Goal: Task Accomplishment & Management: Use online tool/utility

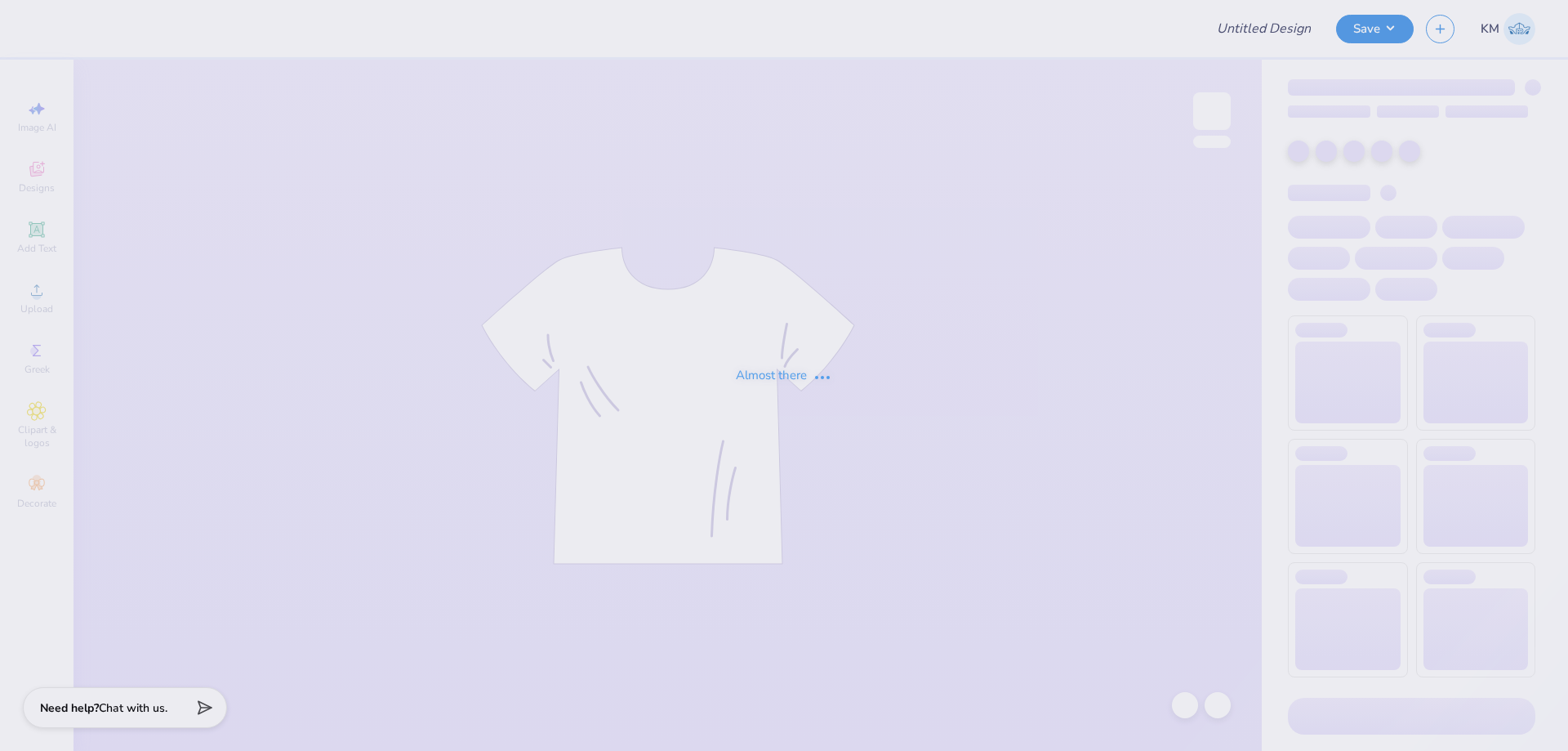
type input "[PERSON_NAME] : [GEOGRAPHIC_DATA]"
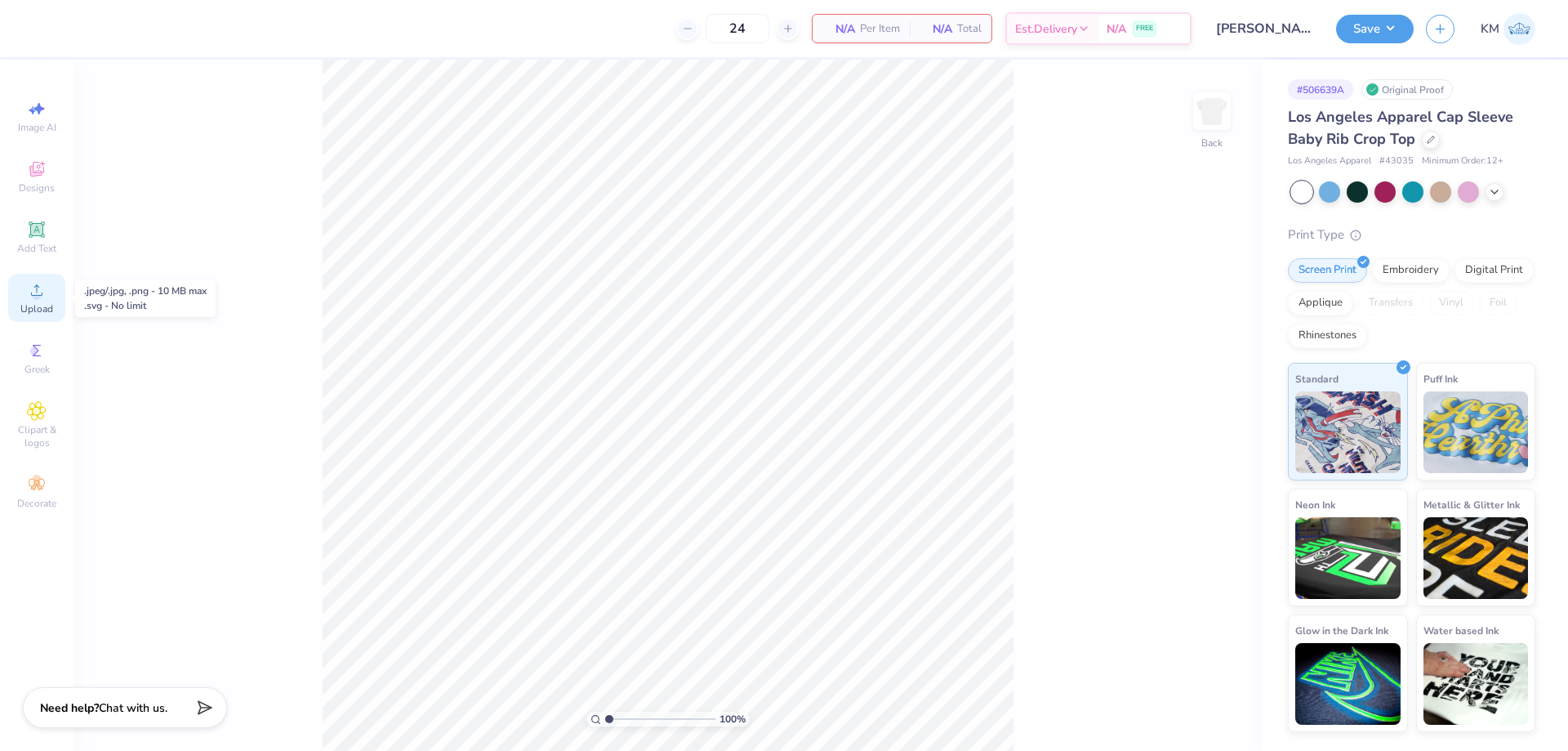
click at [38, 305] on span "Upload" at bounding box center [36, 308] width 32 height 13
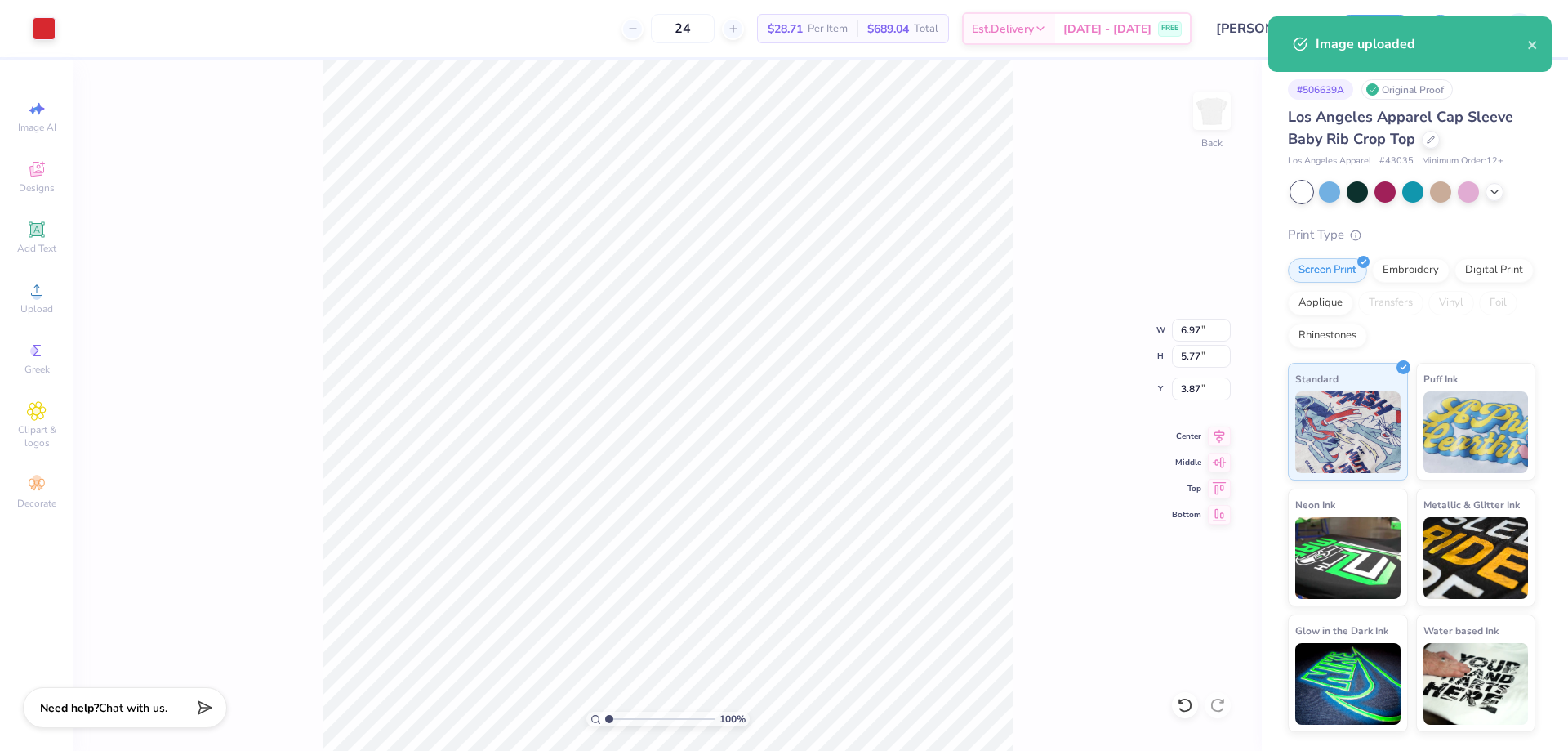
type input "0.73"
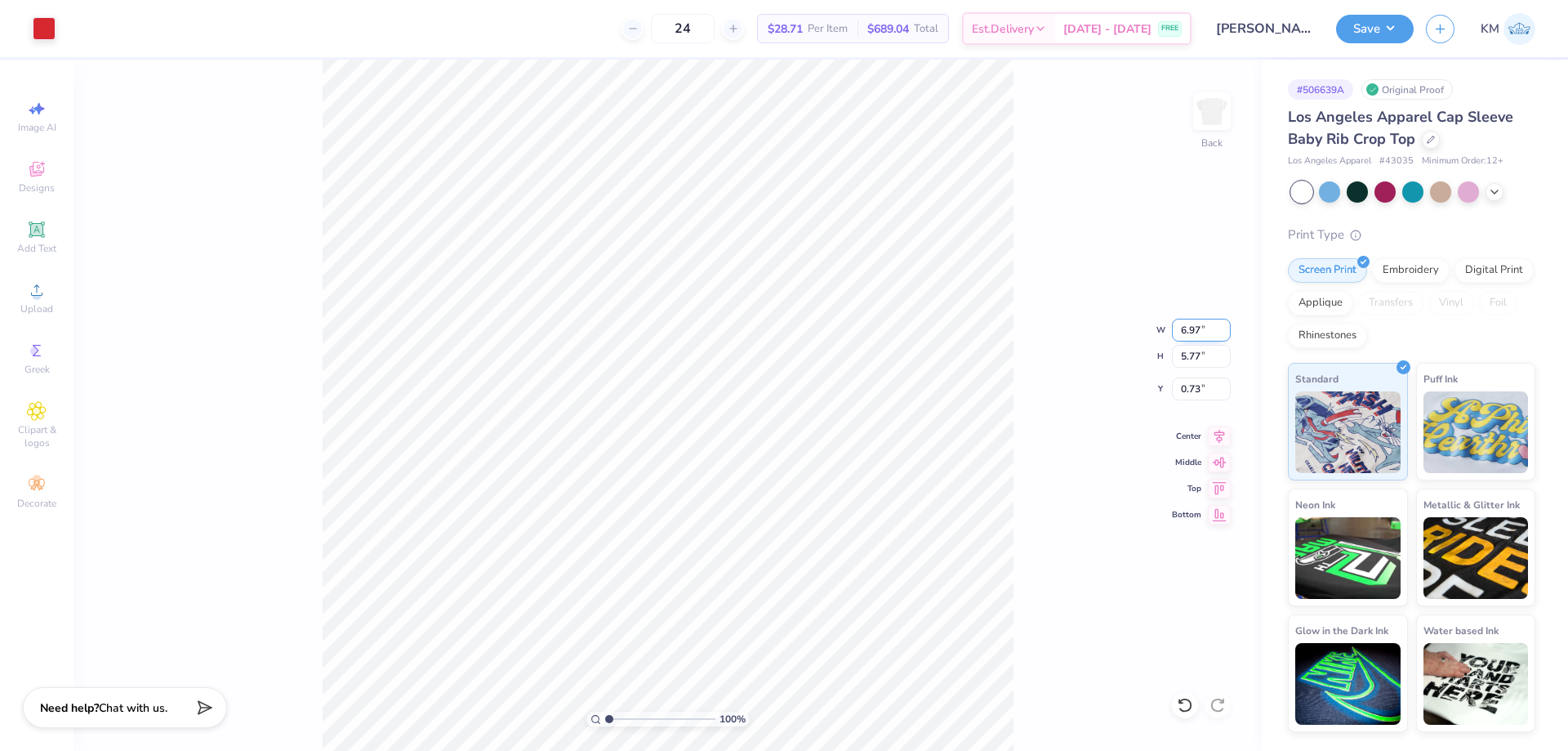
drag, startPoint x: 1201, startPoint y: 330, endPoint x: 1172, endPoint y: 330, distance: 29.0
click at [1172, 330] on input "6.97" at bounding box center [1201, 330] width 59 height 23
type input "6.00"
type input "4.96"
type input "1.13"
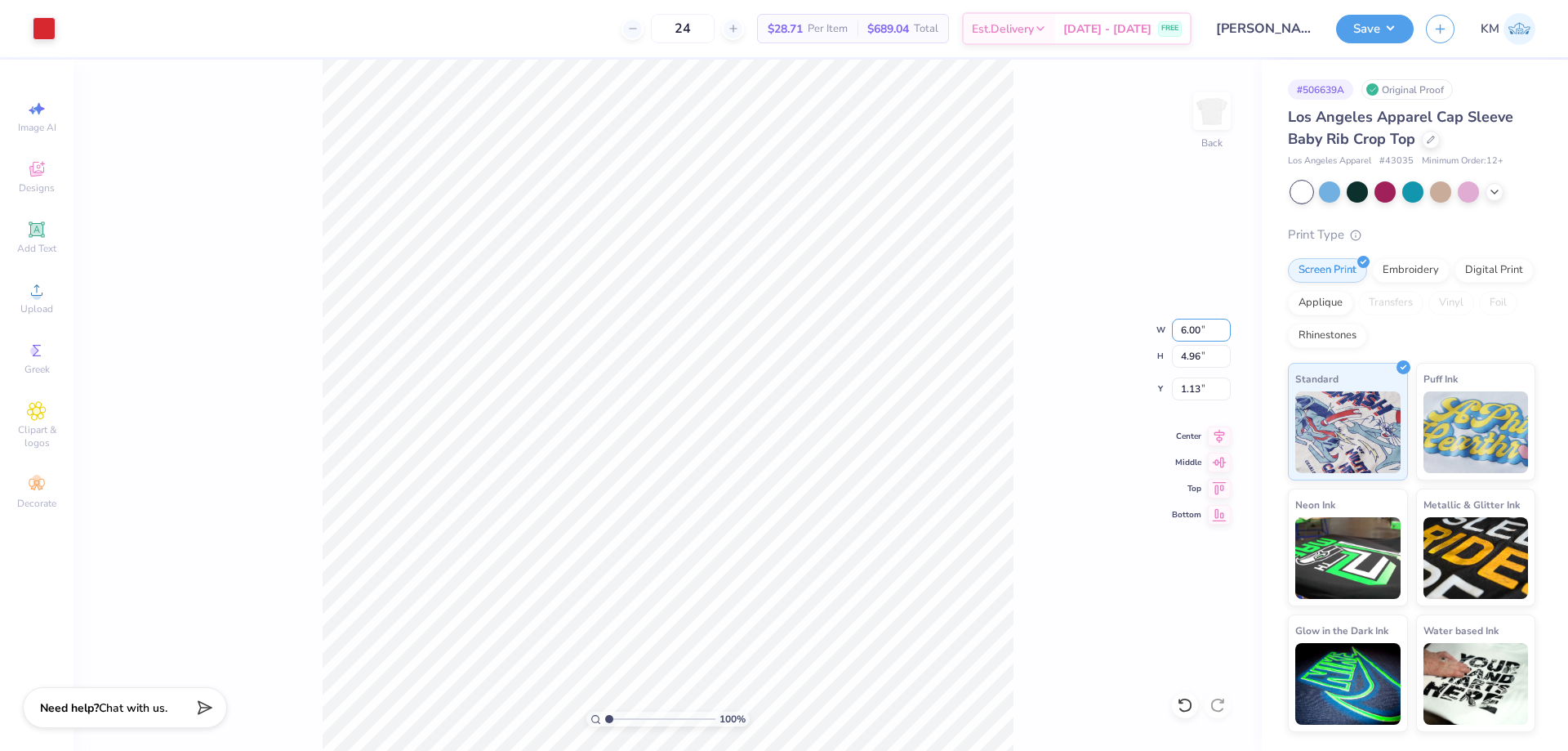
drag, startPoint x: 1201, startPoint y: 334, endPoint x: 1164, endPoint y: 332, distance: 37.1
click at [1164, 332] on div "100 % Back W 6.00 6.00 " H 4.96 4.96 " Y 1.13 1.13 " Center Middle Top Bottom" at bounding box center [667, 405] width 1188 height 691
drag, startPoint x: 1201, startPoint y: 384, endPoint x: 1151, endPoint y: 385, distance: 50.0
click at [1151, 385] on div "100 % Back W 6.00 6.00 " H 4.96 4.96 " Y 1.13 1.13 " Center Middle Top Bottom" at bounding box center [667, 405] width 1188 height 691
click at [1181, 394] on input "1.13" at bounding box center [1201, 389] width 59 height 23
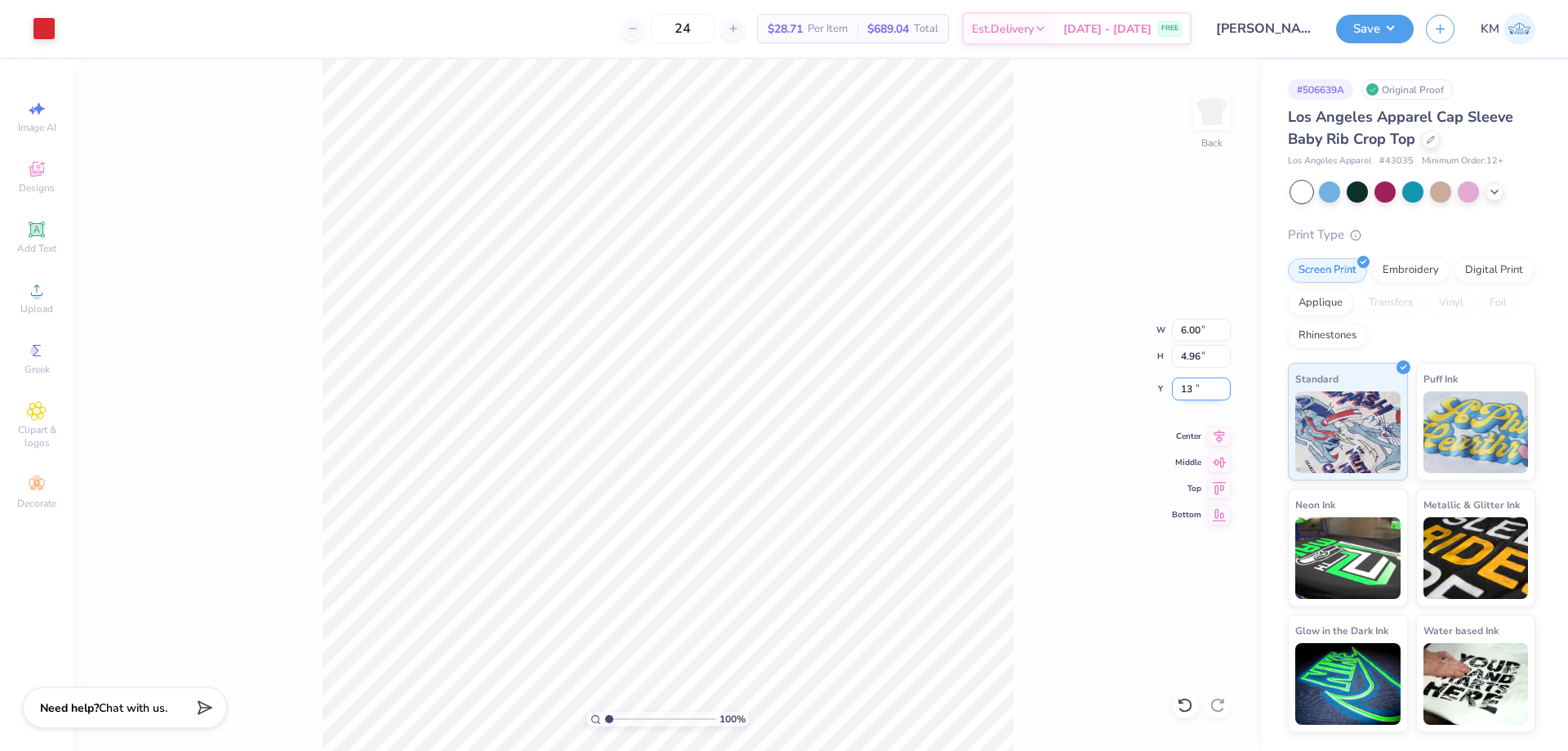
type input "3"
type input "2"
type input "1.00"
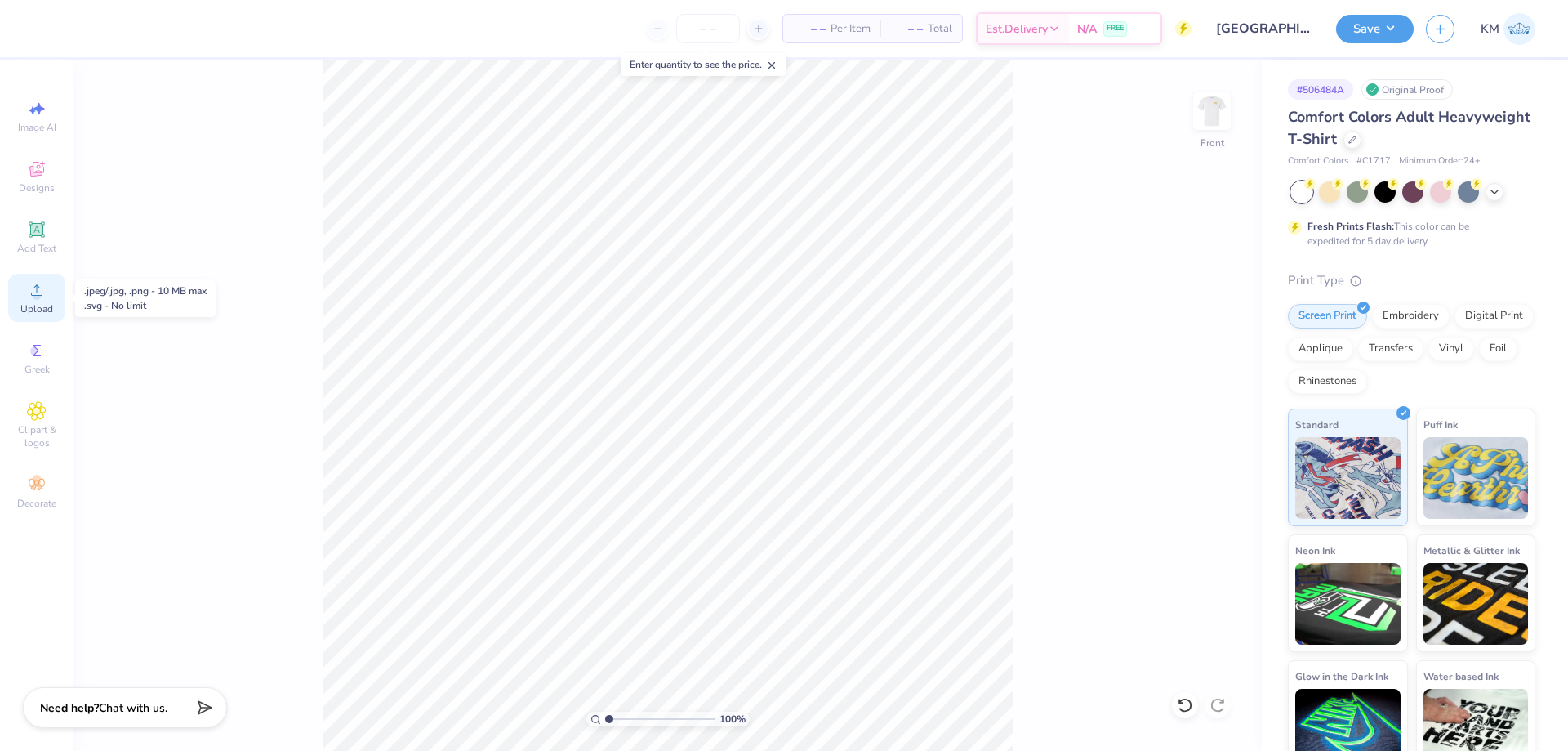
click at [49, 307] on span "Upload" at bounding box center [36, 308] width 32 height 13
click at [30, 294] on icon at bounding box center [36, 290] width 19 height 19
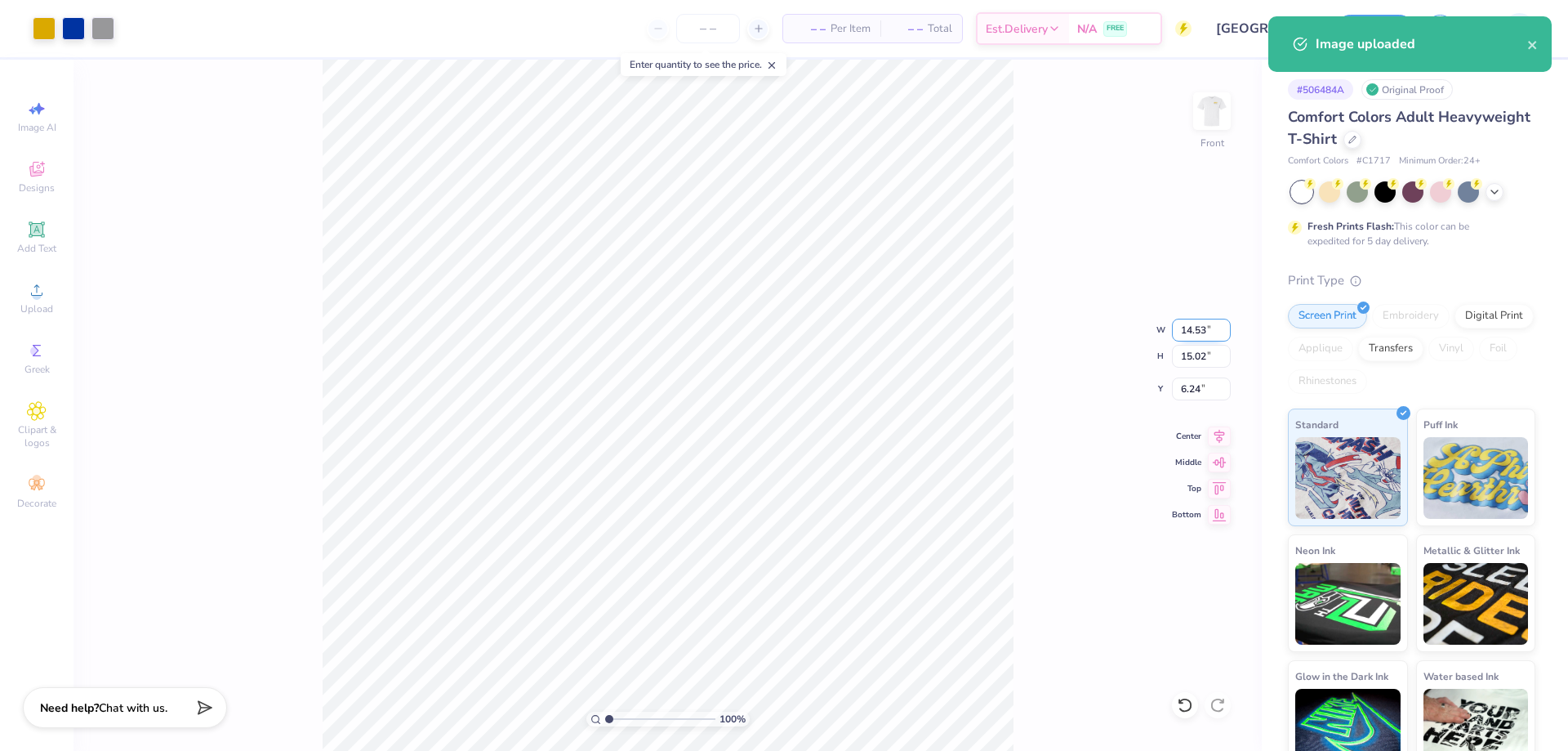
click at [1190, 331] on input "14.53" at bounding box center [1201, 330] width 59 height 23
type input "3"
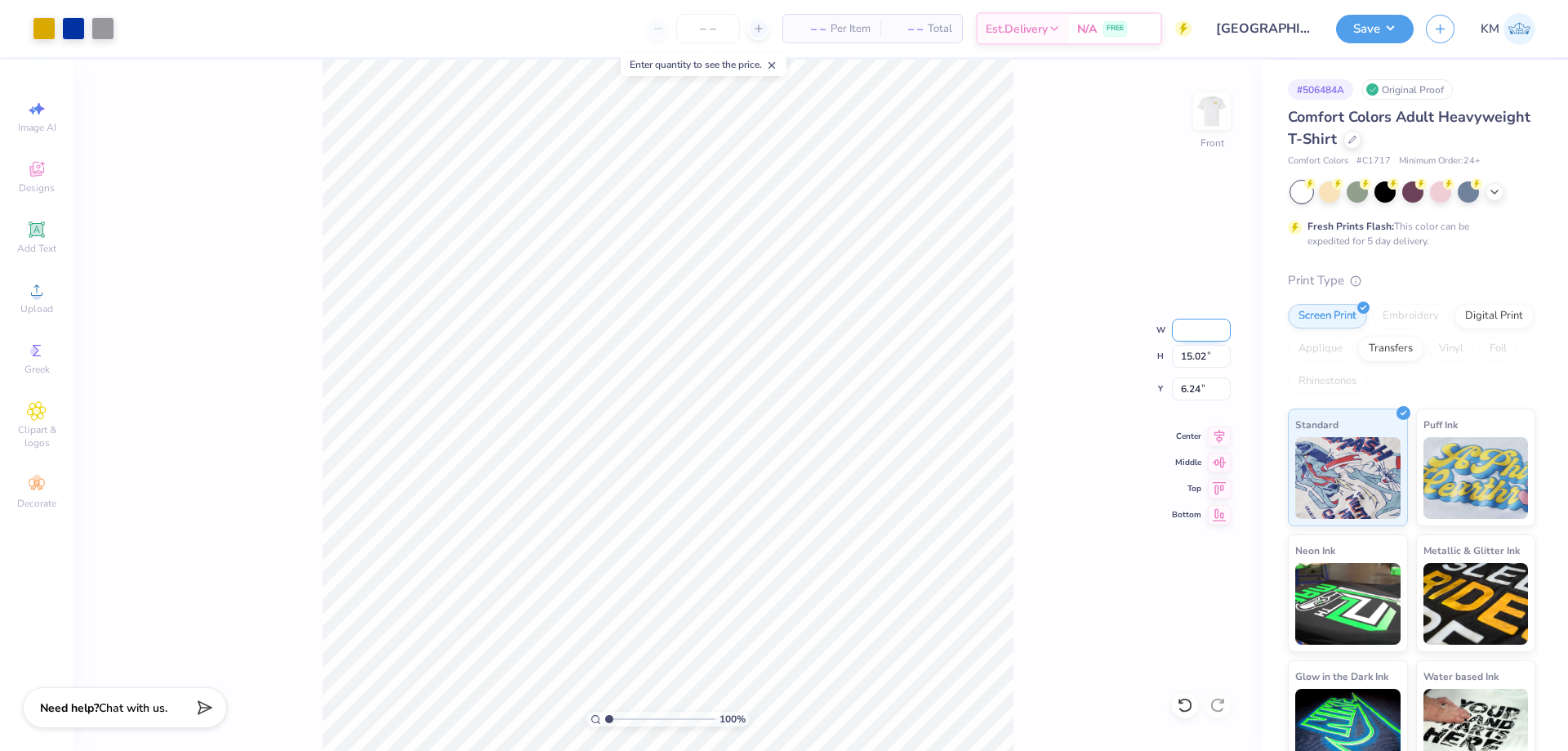
click at [1198, 328] on input "W" at bounding box center [1201, 330] width 59 height 23
type input "11.00"
type input "11.37"
click at [1194, 390] on input "8.06" at bounding box center [1201, 389] width 59 height 23
type input "8"
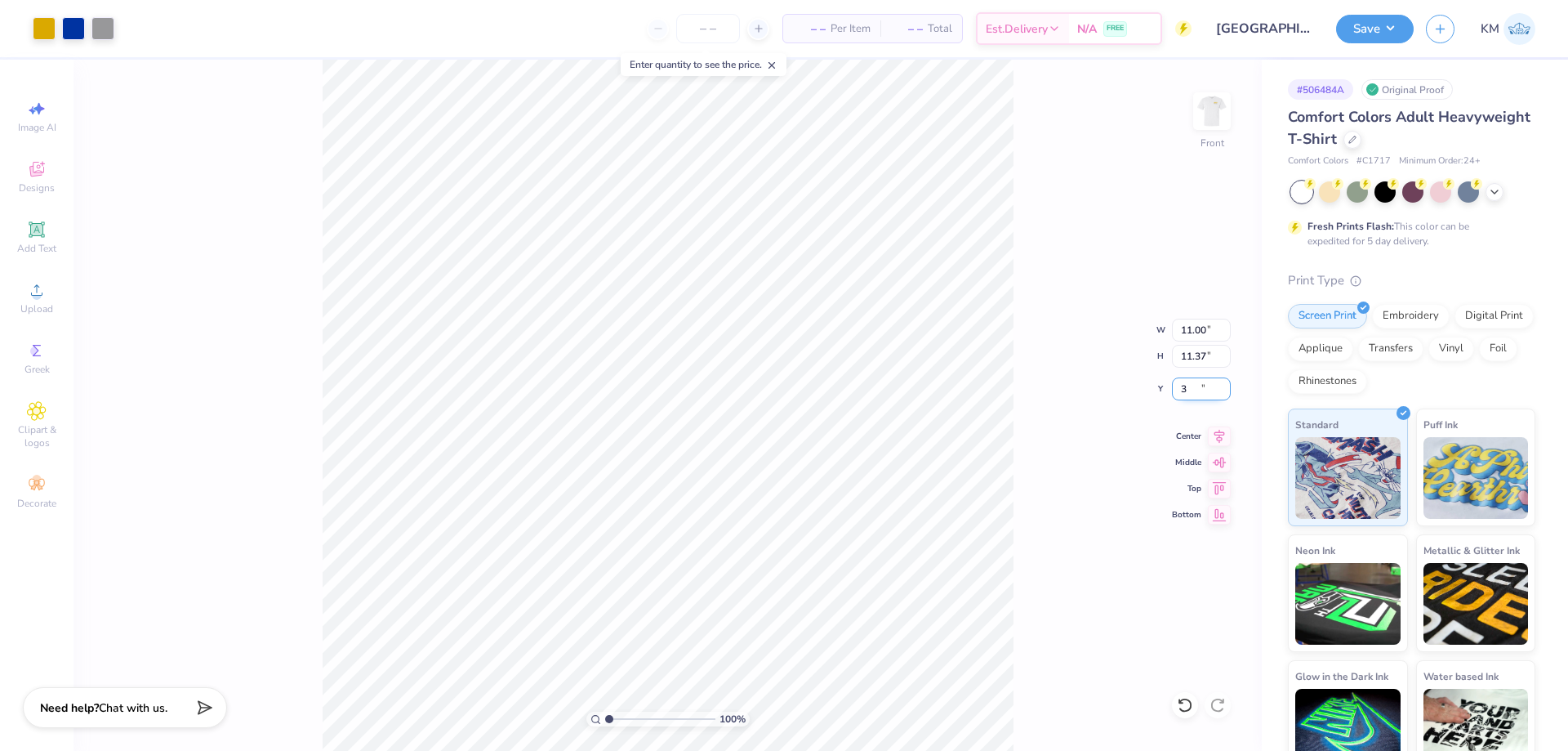
type input "3.00"
